Goal: Information Seeking & Learning: Learn about a topic

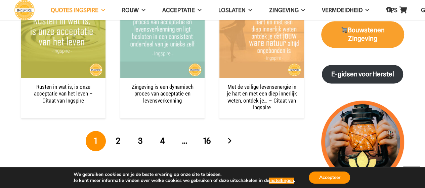
scroll to position [840, 0]
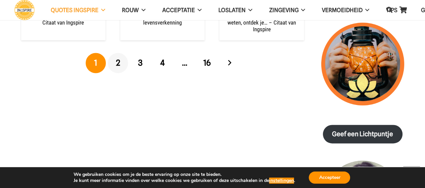
click at [118, 61] on span "2" at bounding box center [118, 63] width 4 height 10
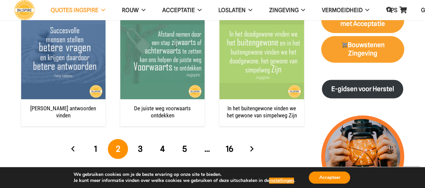
scroll to position [773, 0]
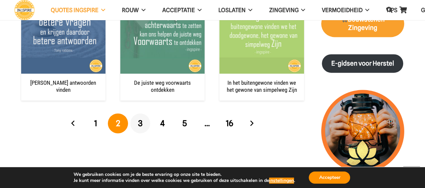
click at [140, 122] on span "3" at bounding box center [140, 123] width 4 height 10
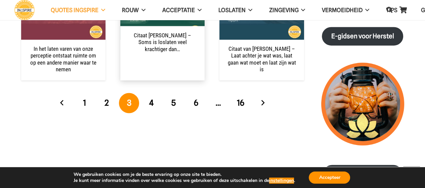
scroll to position [806, 0]
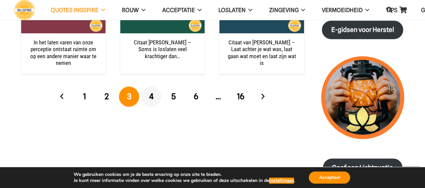
click at [151, 94] on span "4" at bounding box center [151, 96] width 4 height 10
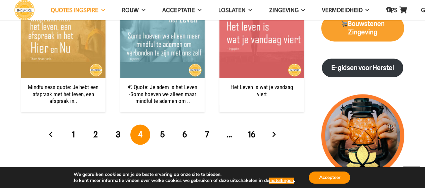
scroll to position [773, 0]
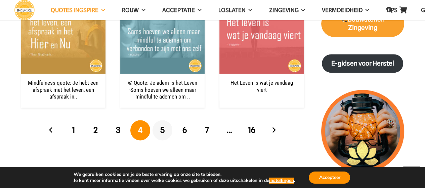
click at [162, 125] on span "5" at bounding box center [162, 130] width 4 height 10
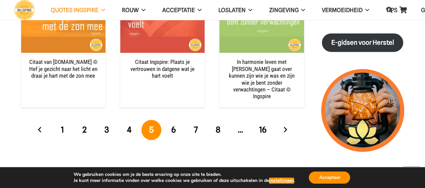
scroll to position [806, 0]
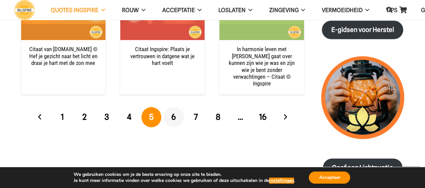
click at [175, 112] on span "6" at bounding box center [173, 117] width 4 height 10
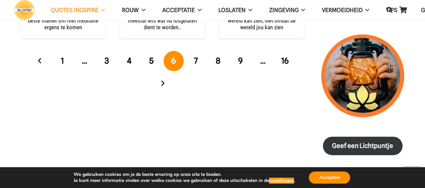
scroll to position [840, 0]
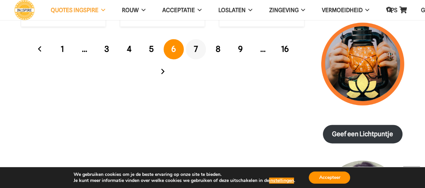
click at [195, 47] on span "7" at bounding box center [196, 49] width 4 height 10
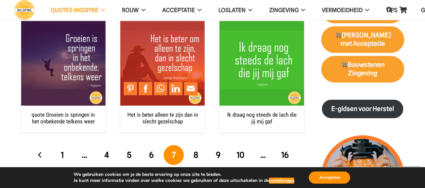
scroll to position [773, 0]
